Goal: Transaction & Acquisition: Obtain resource

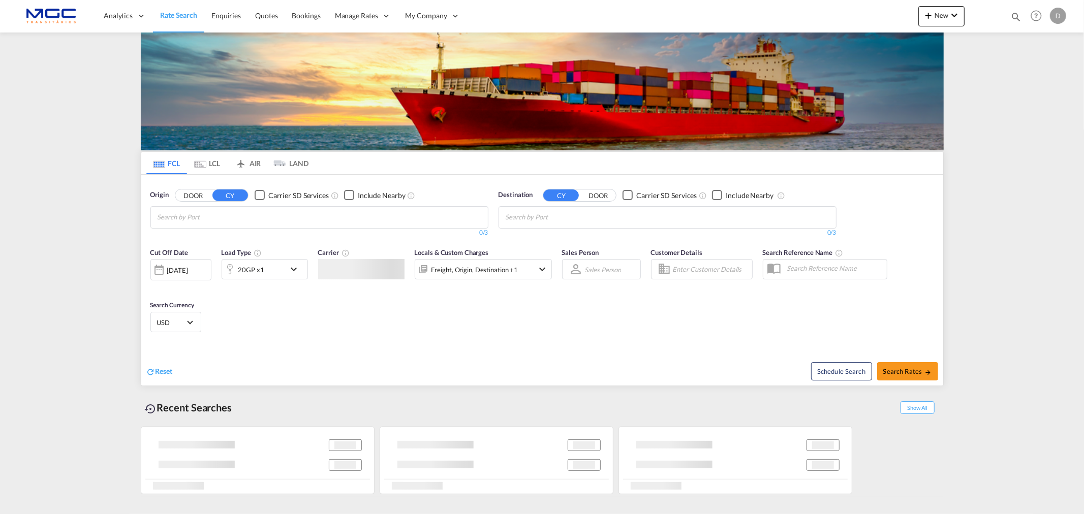
click at [241, 272] on div "20GP x1" at bounding box center [251, 270] width 26 height 14
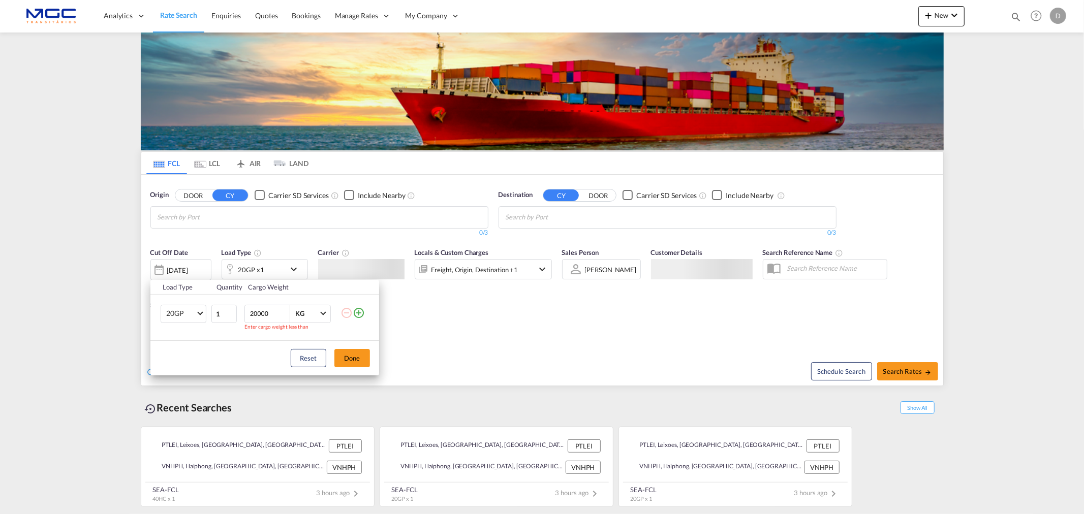
click at [362, 316] on md-icon "icon-plus-circle-outline" at bounding box center [359, 313] width 12 height 12
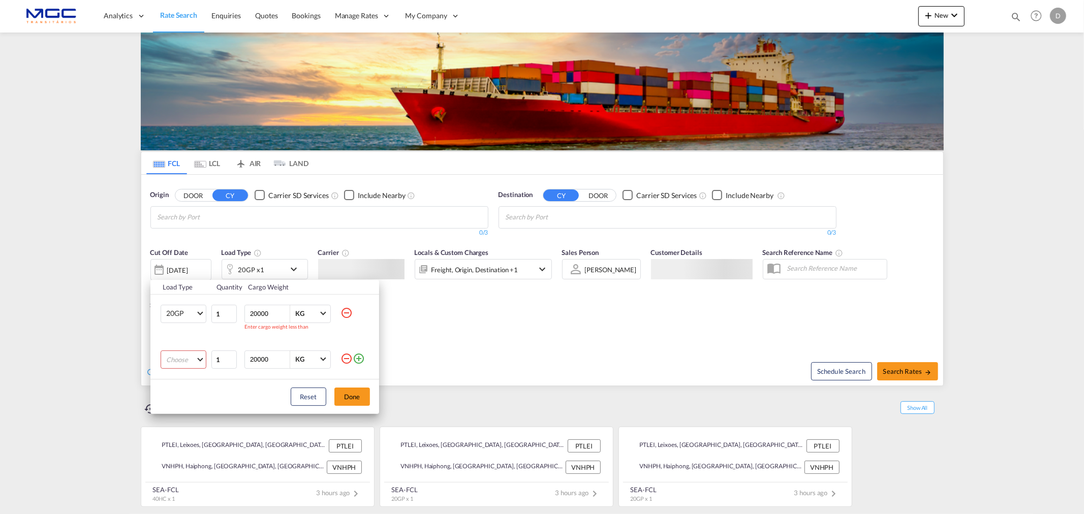
click at [173, 362] on md-select "Choose" at bounding box center [184, 360] width 46 height 18
click at [190, 358] on md-content at bounding box center [200, 360] width 69 height 24
click at [183, 400] on md-backdrop at bounding box center [542, 257] width 1084 height 514
click at [190, 359] on md-select "Choose" at bounding box center [184, 360] width 46 height 18
click at [196, 381] on body "Analytics Reports Dashboard Rate Search Enquiries Quotes Bookings" at bounding box center [542, 257] width 1084 height 514
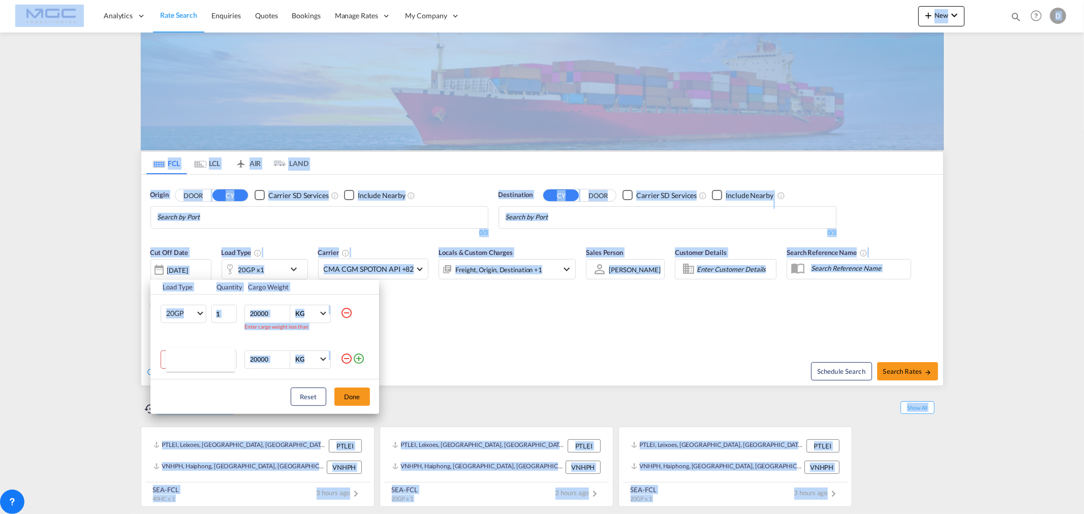
click at [201, 362] on md-content at bounding box center [200, 360] width 69 height 24
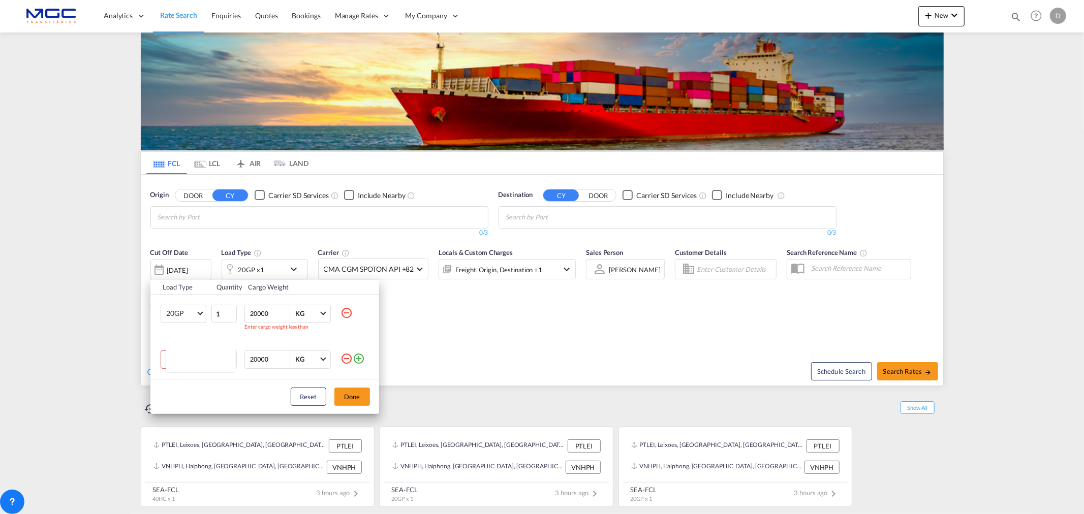
click at [114, 363] on md-backdrop at bounding box center [542, 257] width 1084 height 514
click at [176, 353] on md-select "Choose" at bounding box center [184, 360] width 46 height 18
drag, startPoint x: 224, startPoint y: 359, endPoint x: 204, endPoint y: 349, distance: 21.8
click at [222, 353] on md-content at bounding box center [200, 360] width 69 height 24
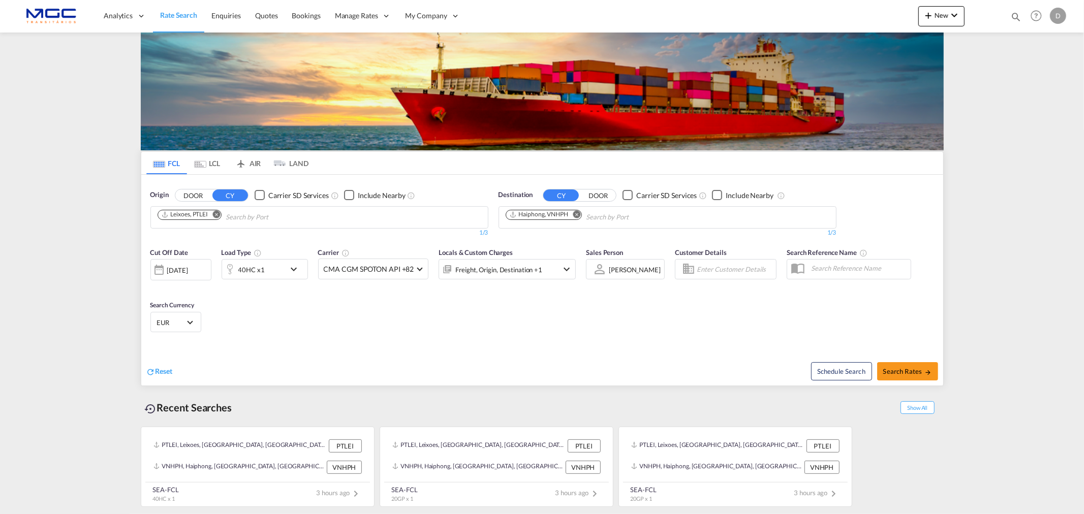
click at [578, 216] on md-icon "Remove" at bounding box center [577, 214] width 8 height 8
click at [250, 266] on div "40HC x1" at bounding box center [251, 270] width 26 height 14
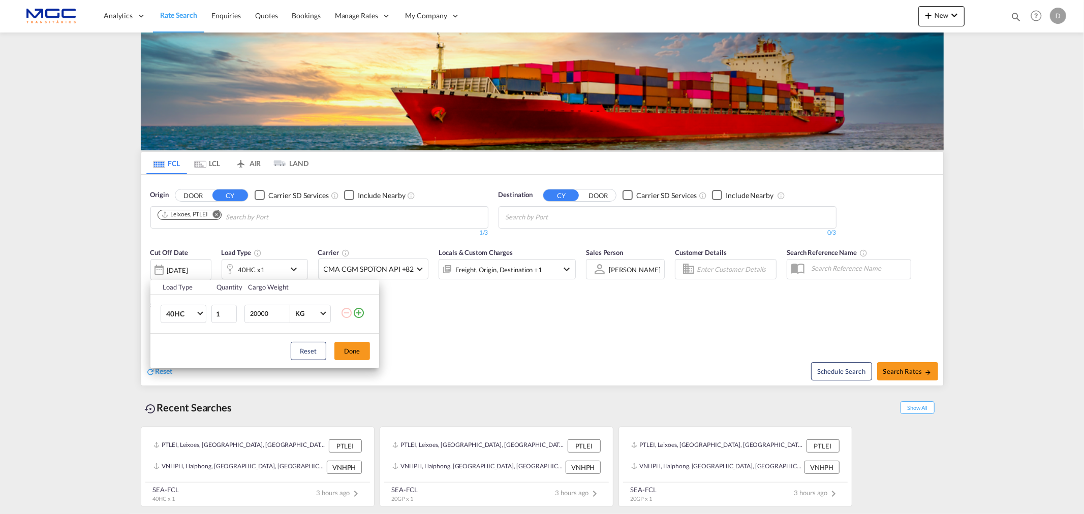
click at [361, 308] on md-icon "icon-plus-circle-outline" at bounding box center [359, 313] width 12 height 12
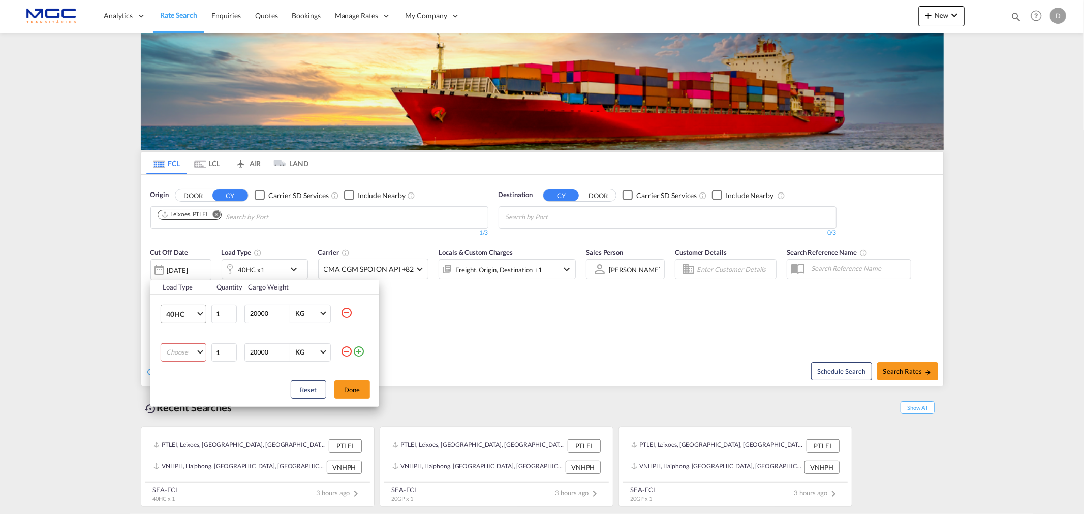
click at [193, 310] on span "40HC" at bounding box center [180, 315] width 29 height 10
click at [187, 268] on md-option "20GP" at bounding box center [192, 265] width 69 height 24
click at [198, 350] on md-select "Choose 20GP 40GP 40HC 45HC 20RE 40RE 40HR 20OT 40OT 20FR 40FR 40NR 20NR 45S 20T…" at bounding box center [184, 353] width 46 height 18
click at [176, 402] on div "40HC" at bounding box center [175, 401] width 18 height 9
click at [354, 385] on button "Done" at bounding box center [352, 390] width 36 height 18
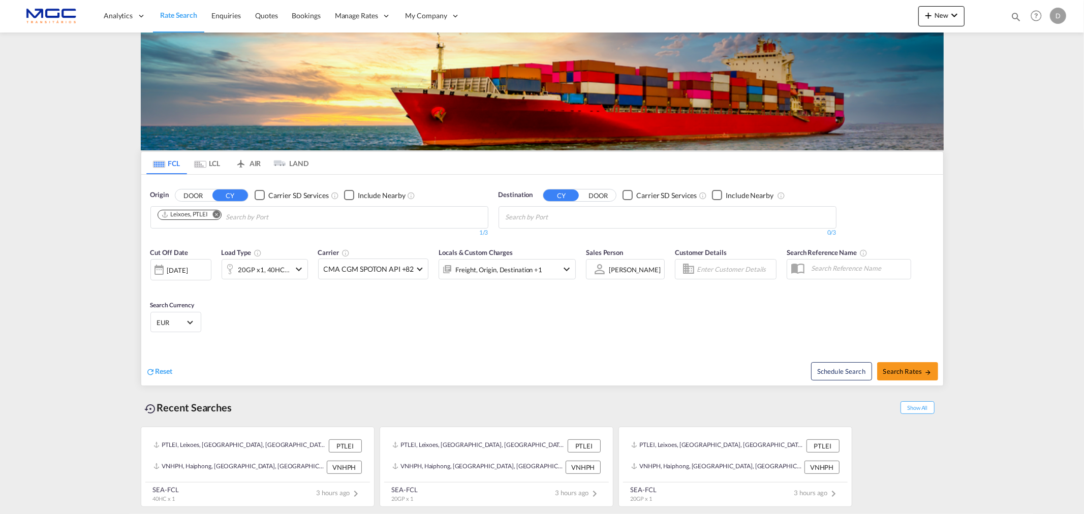
click at [543, 211] on body "Analytics Reports Dashboard Rate Search Enquiries Quotes Bookings" at bounding box center [542, 257] width 1084 height 514
click at [552, 218] on body "Analytics Reports Dashboard Rate Search Enquiries Quotes Bookings" at bounding box center [542, 257] width 1084 height 514
type input "veracr"
click at [562, 237] on div "Veracr uz Mexico MXVER" at bounding box center [584, 241] width 193 height 30
click at [898, 364] on div "Schedule Search Search Rates" at bounding box center [744, 366] width 399 height 39
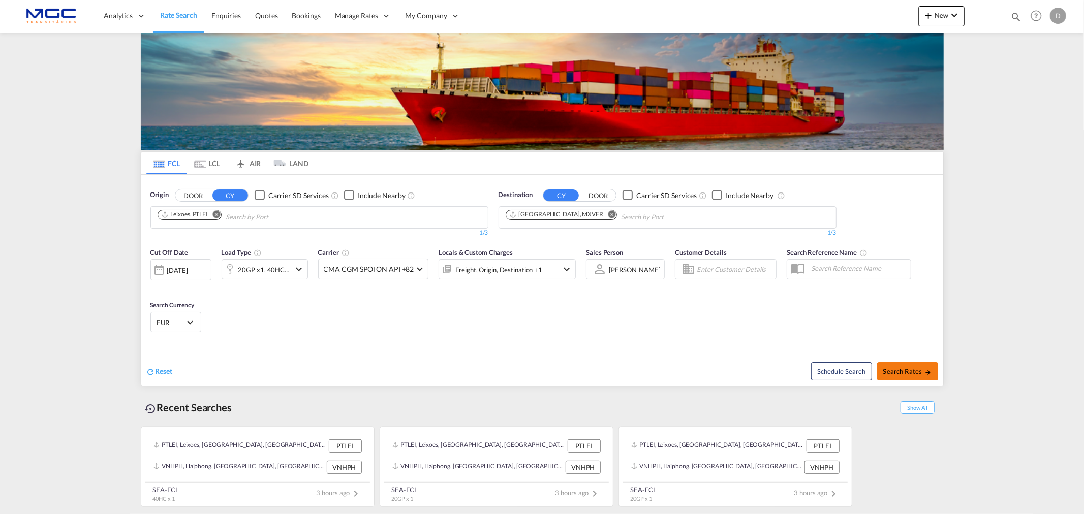
click at [898, 364] on button "Search Rates" at bounding box center [907, 371] width 61 height 18
type input "PTLEI to MXVER / 25 Aug 2025"
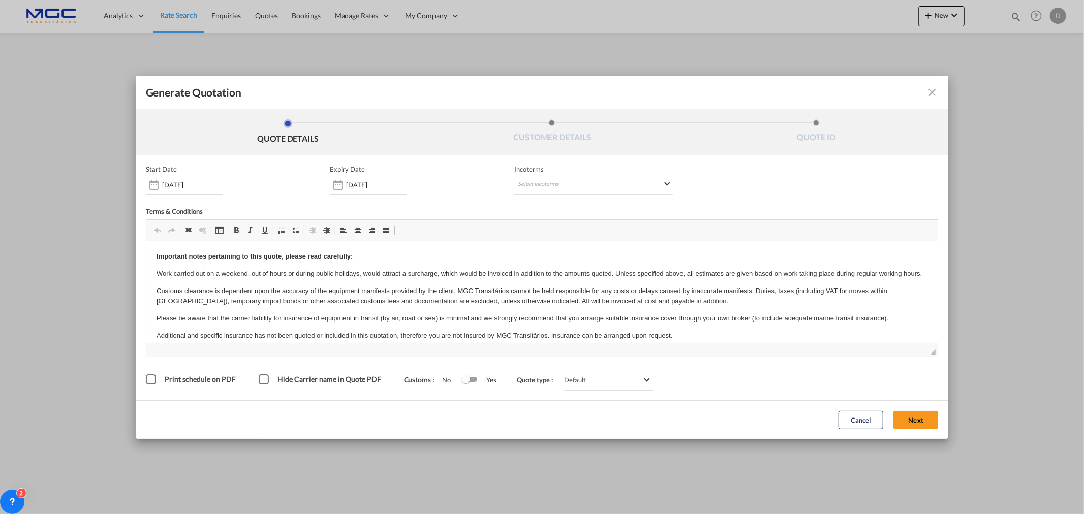
drag, startPoint x: 928, startPoint y: 422, endPoint x: 885, endPoint y: 407, distance: 45.7
click at [928, 422] on button "Next" at bounding box center [916, 420] width 45 height 18
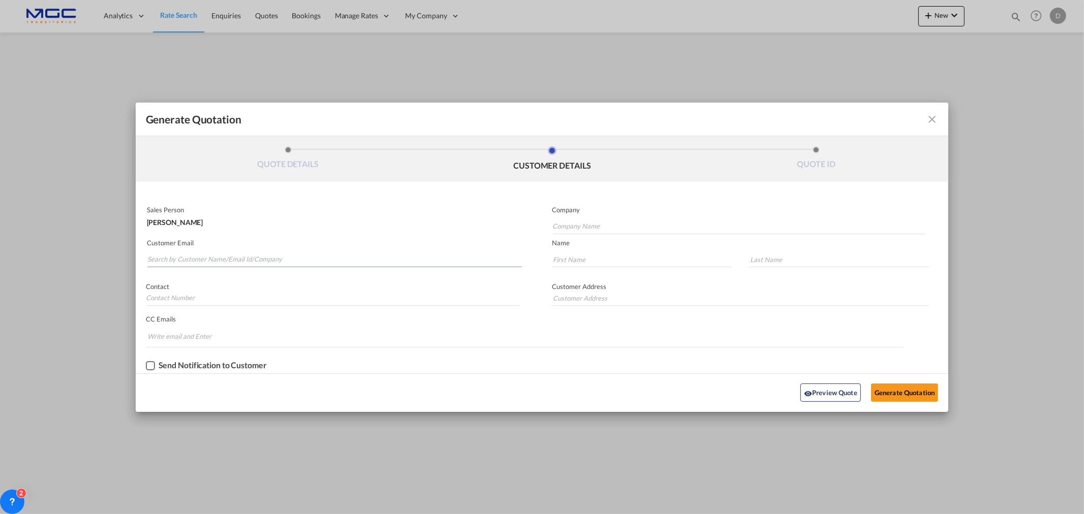
click at [190, 261] on input "Search by Customer Name/Email Id/Company" at bounding box center [334, 259] width 375 height 15
paste input "rates@smartports.app"
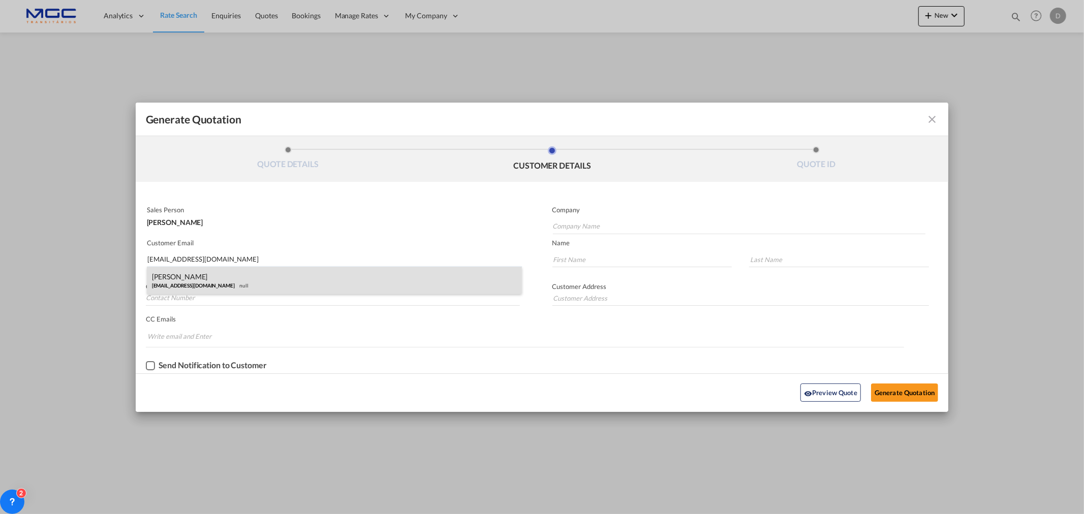
type input "rates@smartports.app"
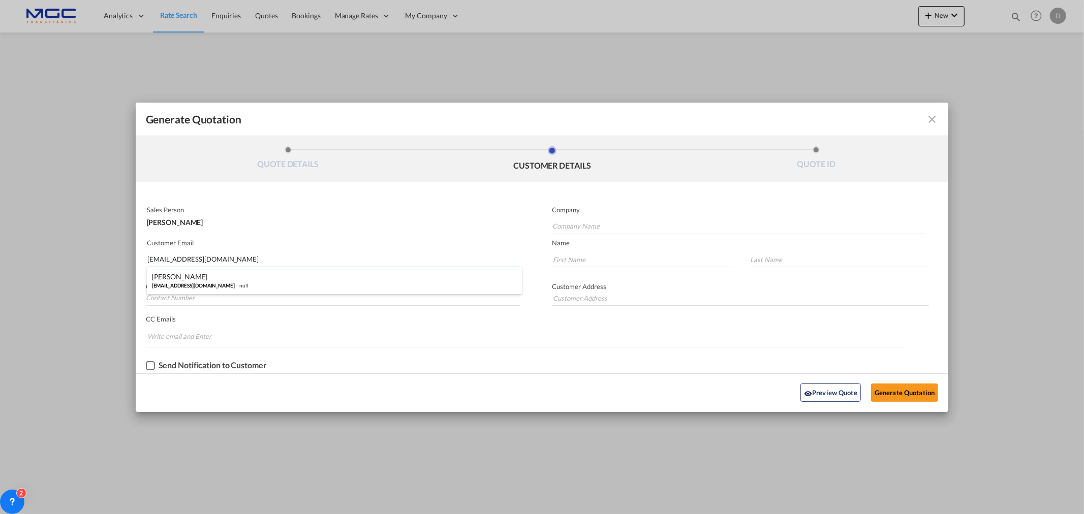
click at [240, 286] on div "Andrés Limón rates@smartports.app null" at bounding box center [334, 280] width 375 height 27
type input "Smart SPorts"
type input "Andrés"
type input "Limón"
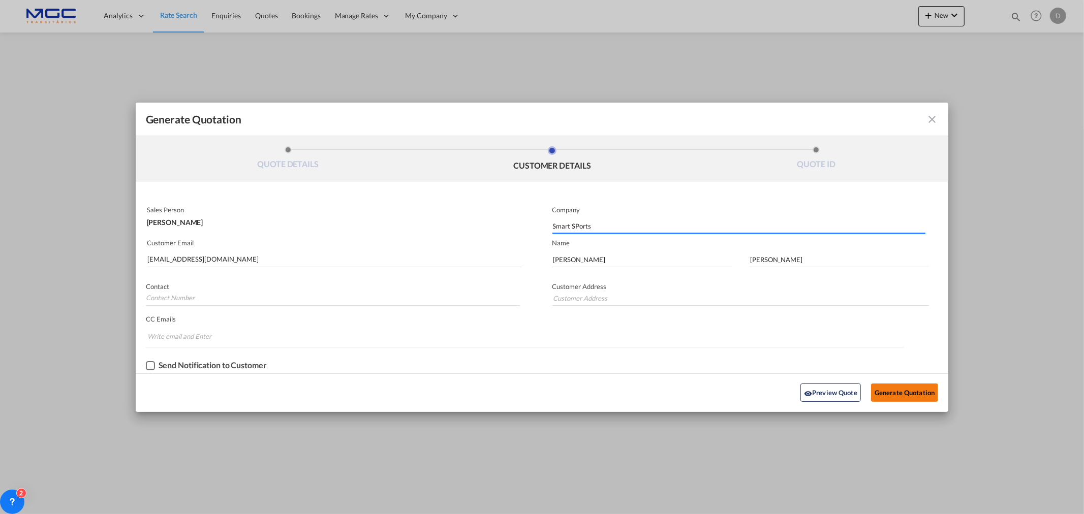
click at [902, 387] on button "Generate Quotation" at bounding box center [904, 393] width 67 height 18
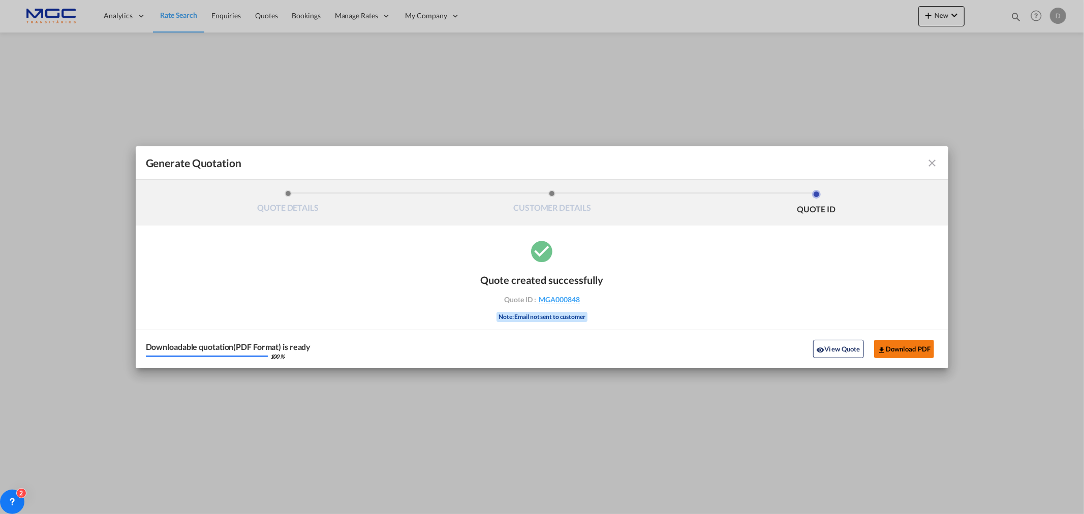
click at [893, 344] on button "Download PDF" at bounding box center [904, 349] width 60 height 18
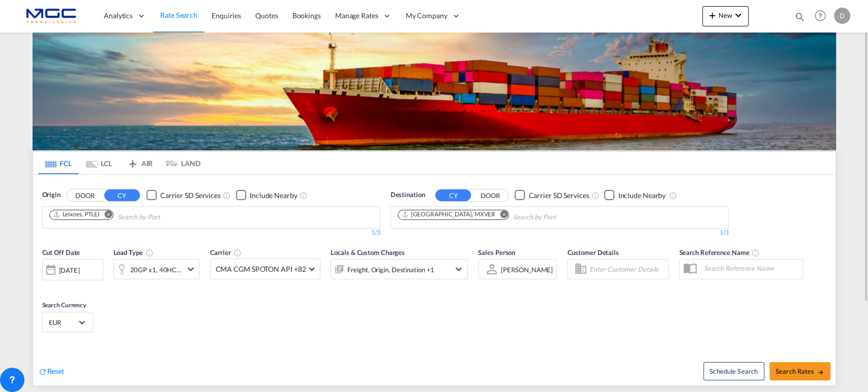
click at [500, 212] on md-icon "Remove" at bounding box center [504, 214] width 8 height 8
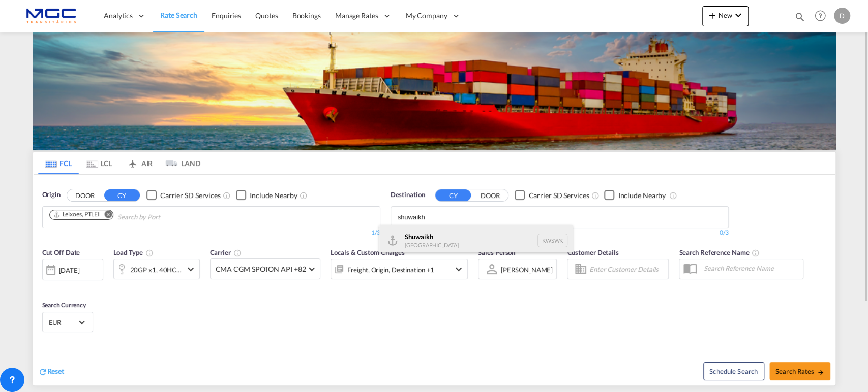
type input "shuwaikh"
click at [431, 236] on div "Shuwaikh Kuwait KWSWK" at bounding box center [475, 240] width 193 height 30
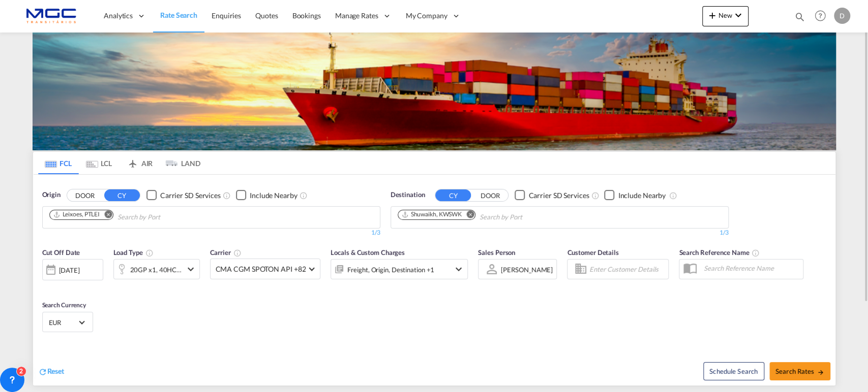
drag, startPoint x: 103, startPoint y: 215, endPoint x: 108, endPoint y: 213, distance: 5.3
click at [109, 213] on md-icon "Remove" at bounding box center [108, 214] width 8 height 8
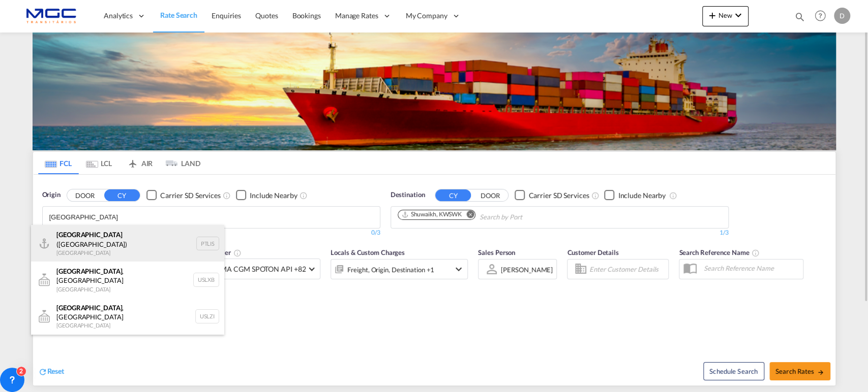
type input "lisbon"
click at [82, 244] on div "Lisbon (Lisboa) Portugal PTLIS" at bounding box center [127, 243] width 193 height 37
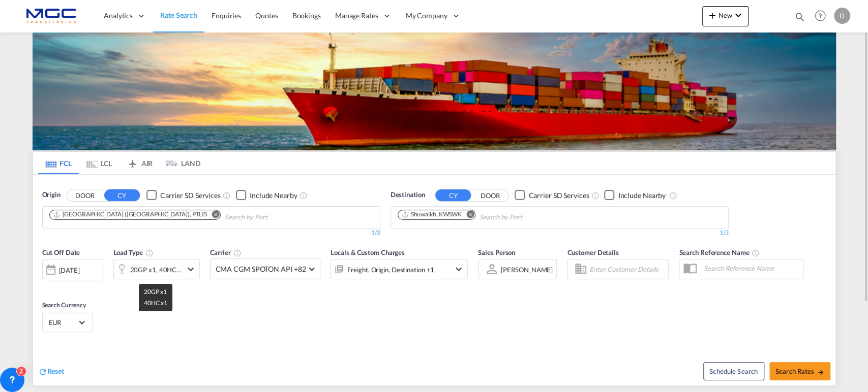
click at [168, 268] on div "20GP x1, 40HC x1" at bounding box center [156, 270] width 52 height 14
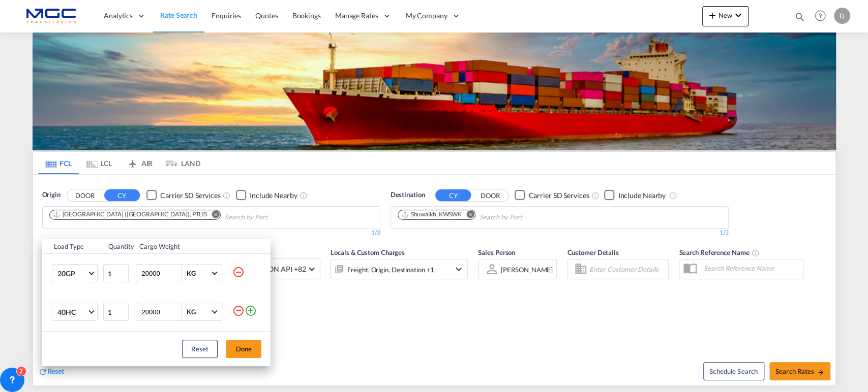
click at [231, 273] on td "20000 KG KG" at bounding box center [182, 273] width 99 height 39
drag, startPoint x: 236, startPoint y: 271, endPoint x: 246, endPoint y: 276, distance: 10.5
click at [237, 271] on md-icon "icon-minus-circle-outline" at bounding box center [238, 272] width 12 height 12
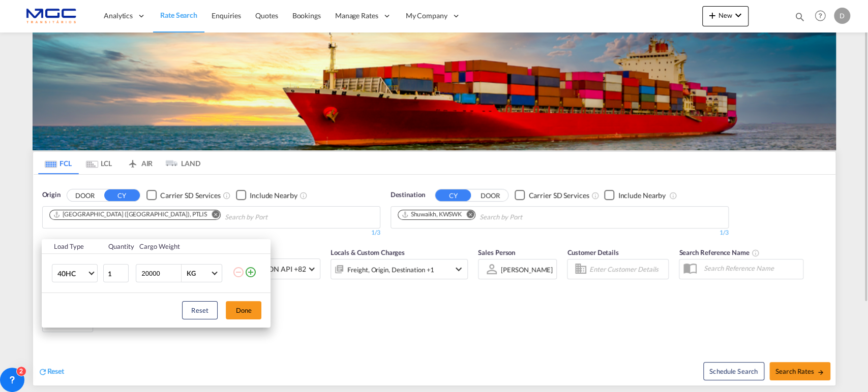
drag, startPoint x: 246, startPoint y: 316, endPoint x: 381, endPoint y: 316, distance: 134.7
click at [250, 316] on button "Done" at bounding box center [244, 310] width 36 height 18
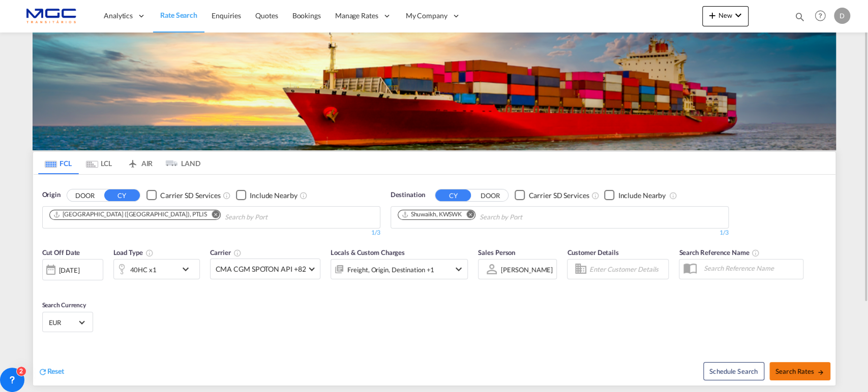
click at [797, 370] on span "Search Rates" at bounding box center [799, 371] width 49 height 8
type input "PTLIS to KWSWK / 25 Aug 2025"
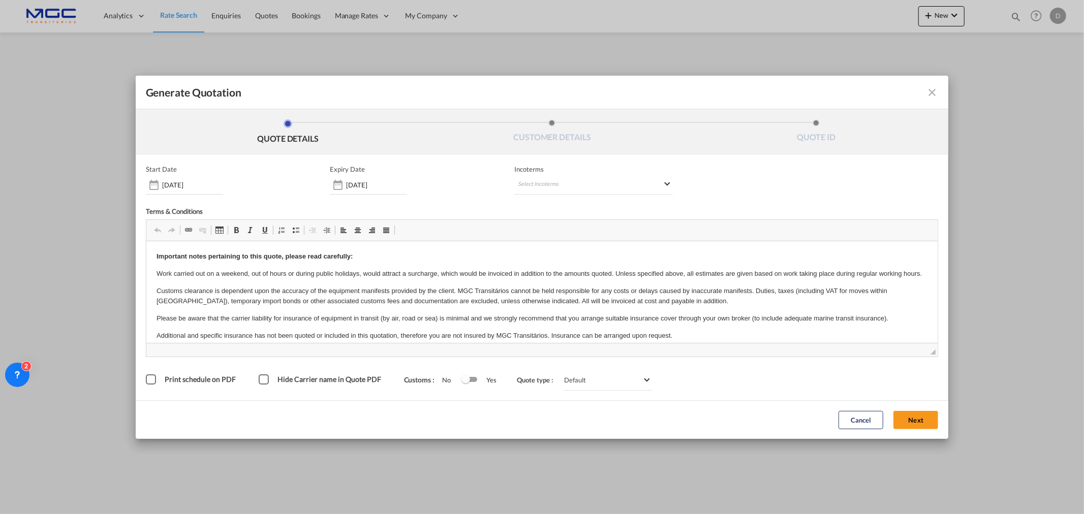
click at [867, 392] on button "Next" at bounding box center [916, 420] width 45 height 18
click at [867, 392] on div "Generate Quotation QUOTE DETAILS CUSTOMER DETAILS QUOTE ID Start Date 25 Aug 20…" at bounding box center [542, 257] width 1084 height 514
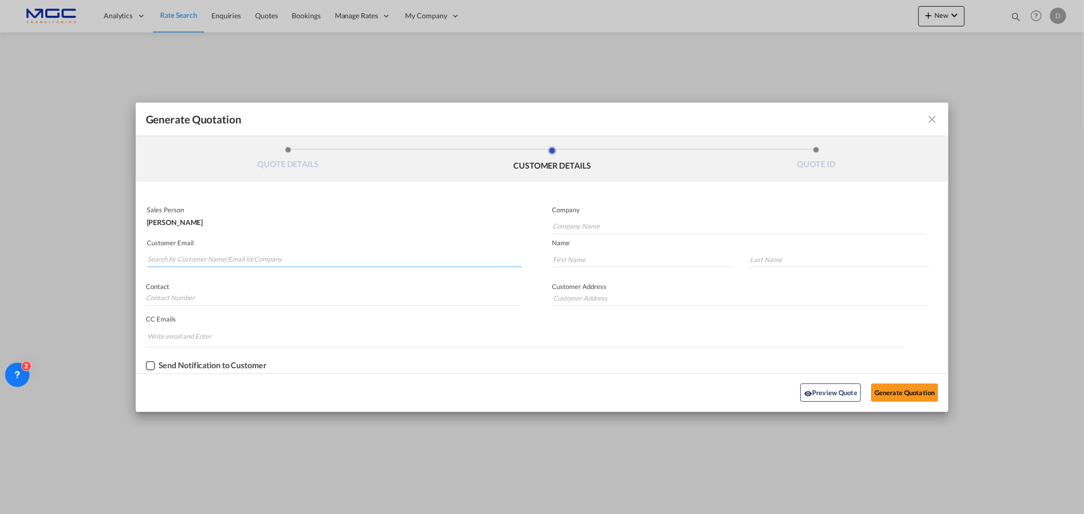
click at [197, 265] on input "Search by Customer Name/Email Id/Company" at bounding box center [334, 259] width 375 height 15
paste input "juno@uagsco.com"
type input "juno@uagsco.com"
click at [581, 230] on input "Company Name" at bounding box center [739, 226] width 373 height 15
paste input "UAGSCO SHIPPING & LOGISTICS CO. W.L.L."
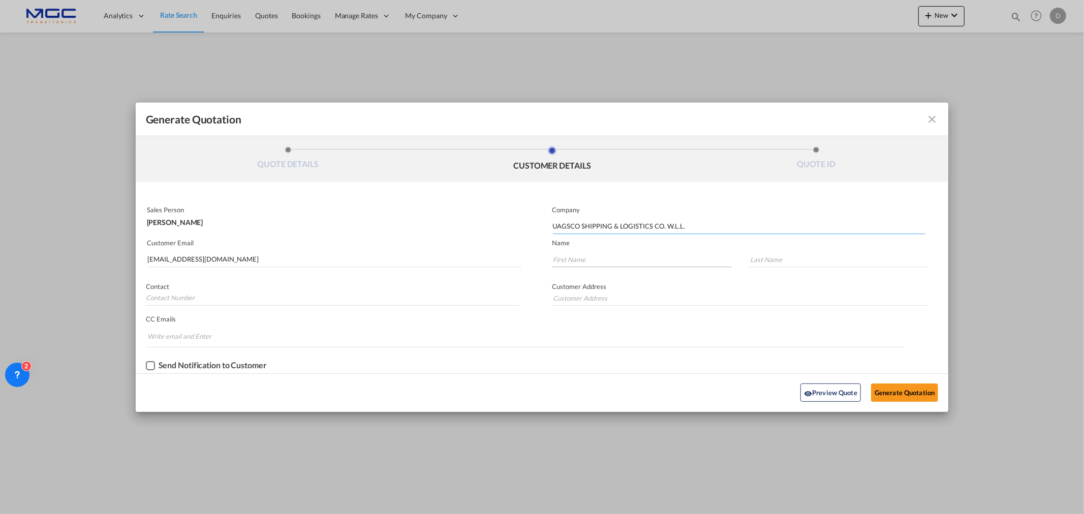
type input "UAGSCO SHIPPING & LOGISTICS CO. W.L.L."
click at [573, 265] on input "Generate QuotationQUOTE ..." at bounding box center [643, 259] width 180 height 15
type input "Juno"
type input "."
click at [867, 388] on button "Generate Quotation" at bounding box center [904, 393] width 67 height 18
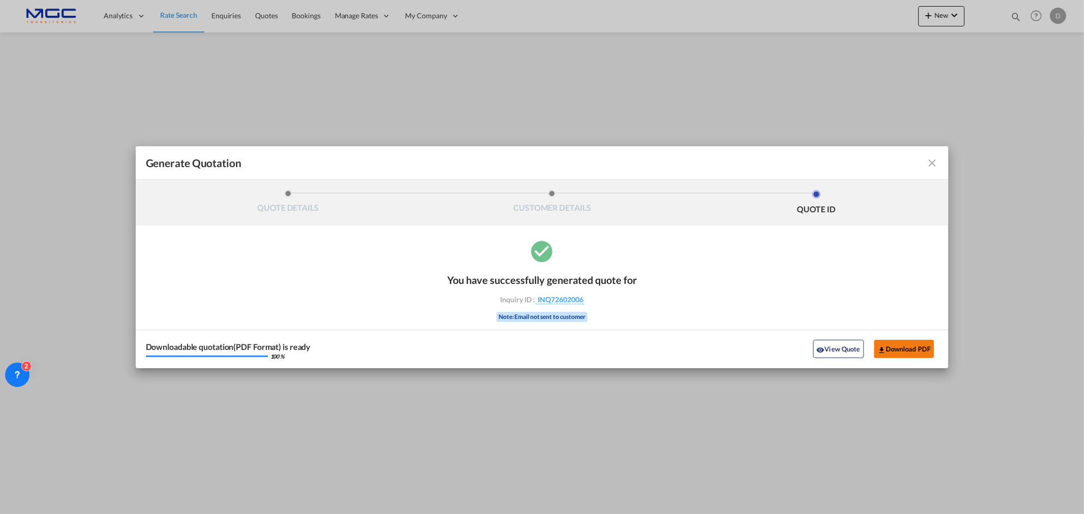
click at [867, 341] on button "Download PDF" at bounding box center [904, 349] width 60 height 18
click at [867, 162] on md-icon "icon-close fg-AAA8AD cursor m-0" at bounding box center [932, 163] width 12 height 12
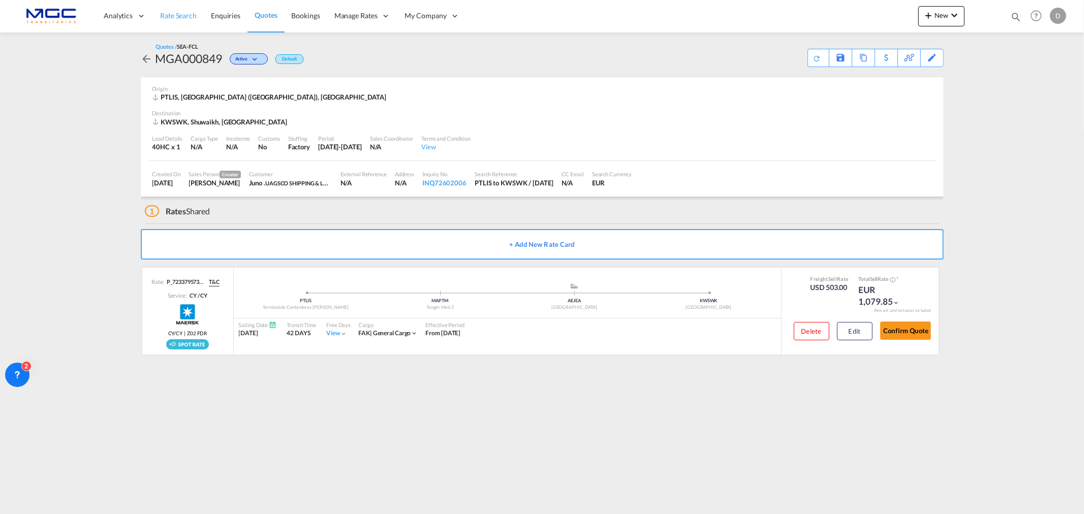
click at [182, 14] on span "Rate Search" at bounding box center [178, 15] width 37 height 9
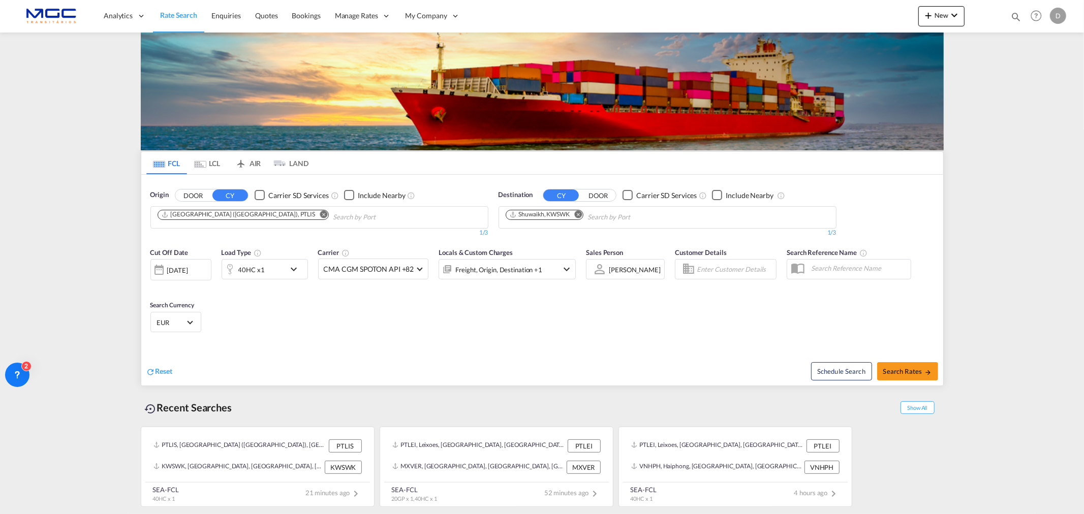
click at [580, 215] on md-icon "Remove" at bounding box center [578, 214] width 8 height 8
type input "ambarli"
click at [550, 234] on div "Ambarli Turkey TRAMB" at bounding box center [584, 241] width 193 height 30
click at [320, 213] on md-icon "Remove" at bounding box center [324, 214] width 8 height 8
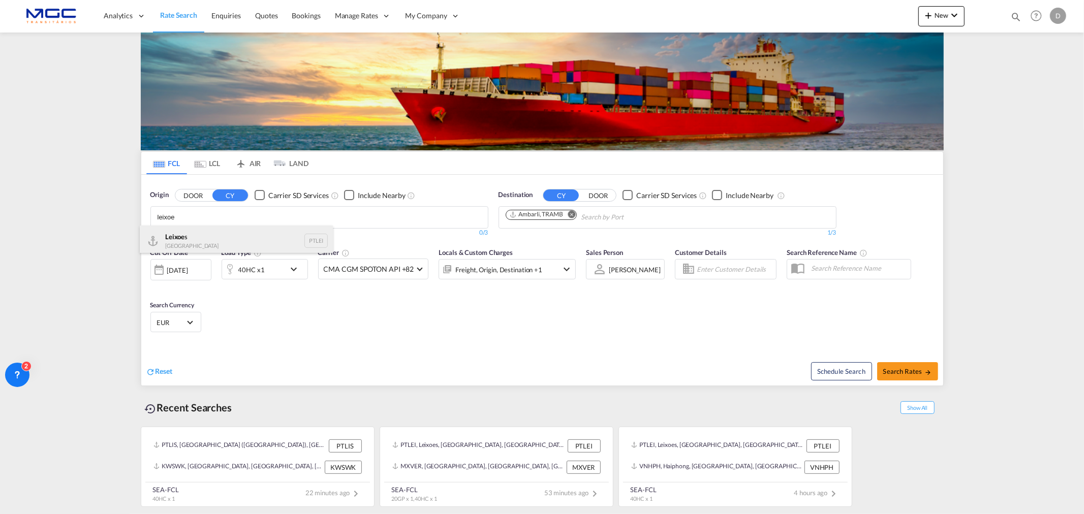
type input "leixoe"
click at [166, 243] on div "Leixoe s Portugal PTLEI" at bounding box center [236, 241] width 193 height 30
click at [867, 375] on span "Search Rates" at bounding box center [907, 371] width 49 height 8
type input "PTLEI to TRAMB / 25 Aug 2025"
